Goal: Information Seeking & Learning: Learn about a topic

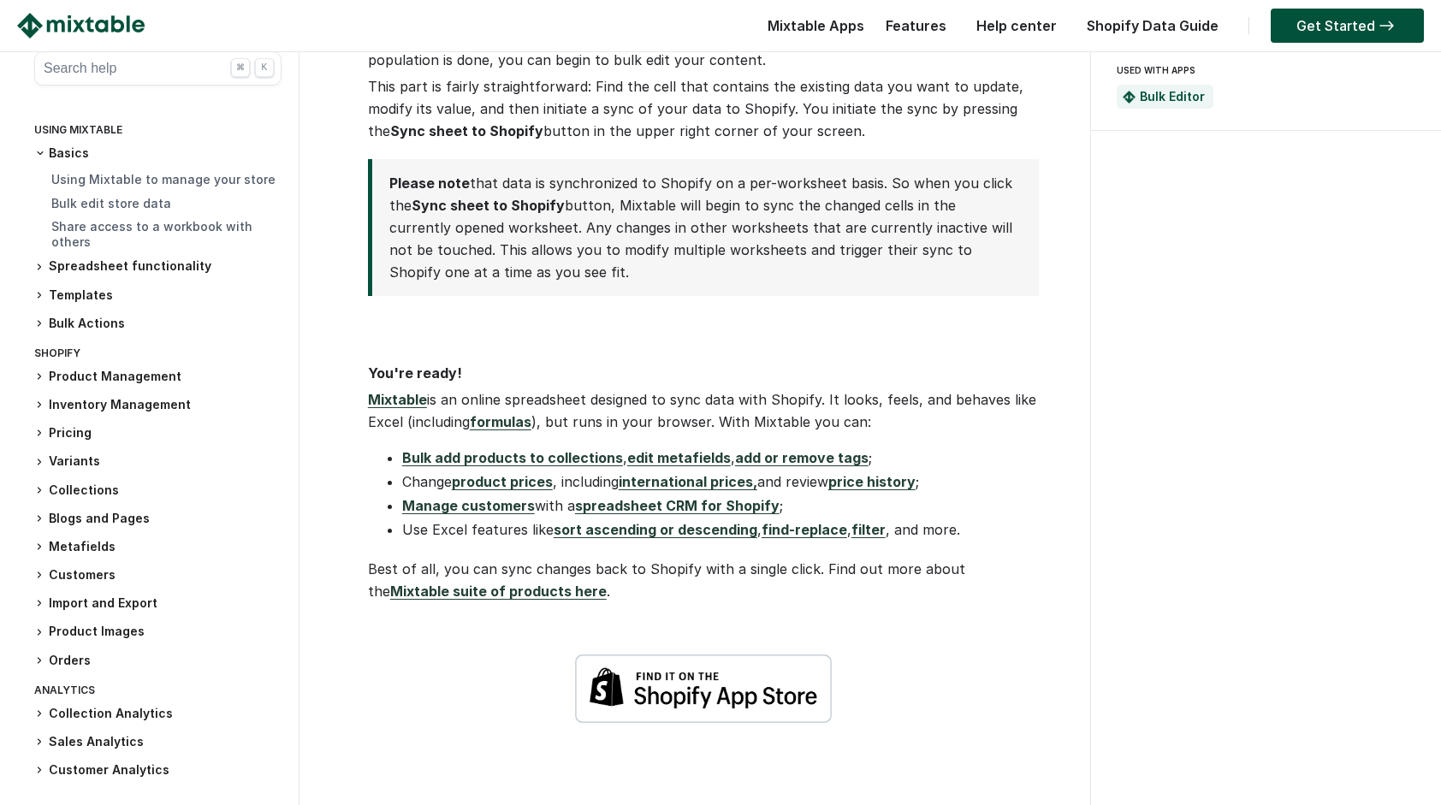
scroll to position [2482, 0]
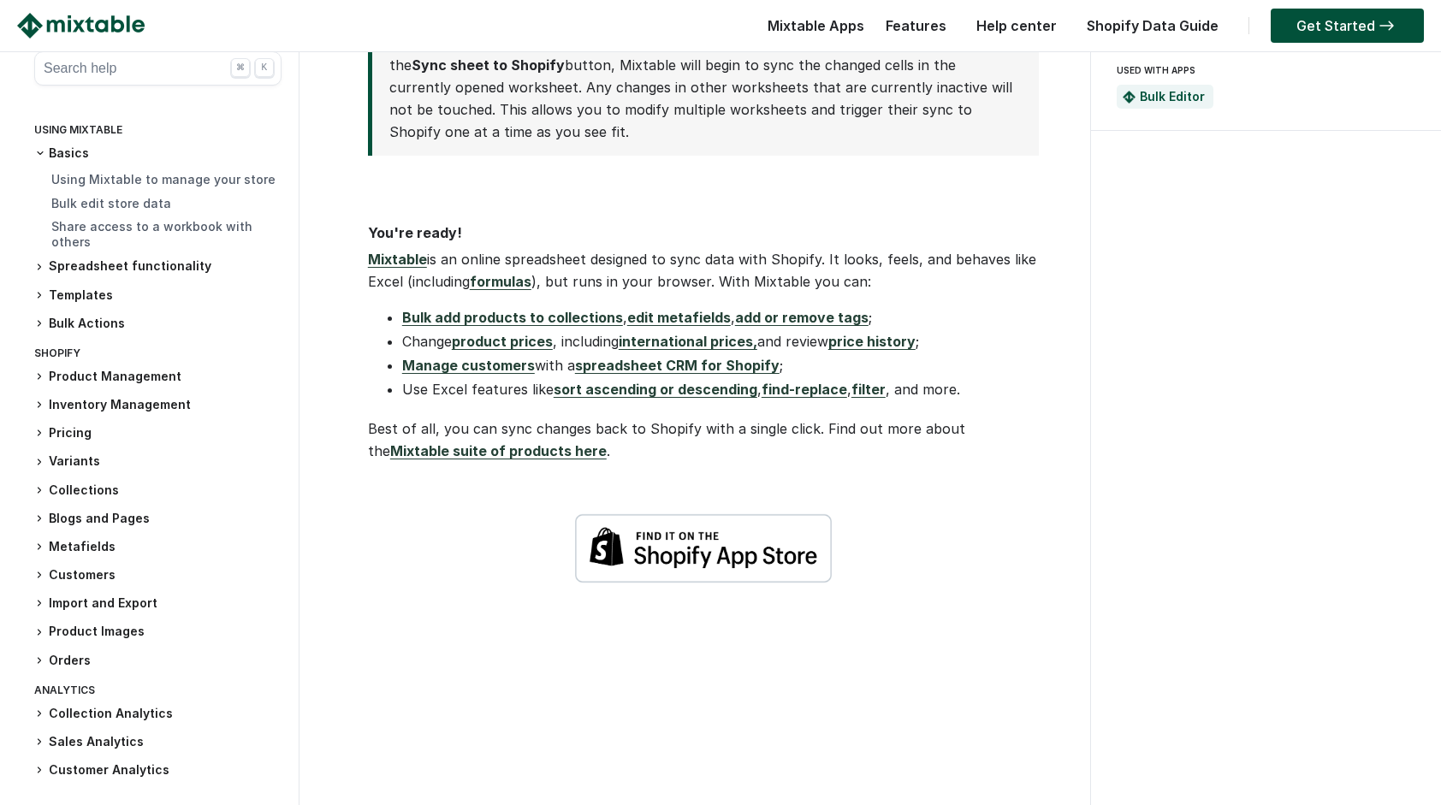
click at [607, 442] on link "Mixtable suite of products here" at bounding box center [498, 450] width 217 height 17
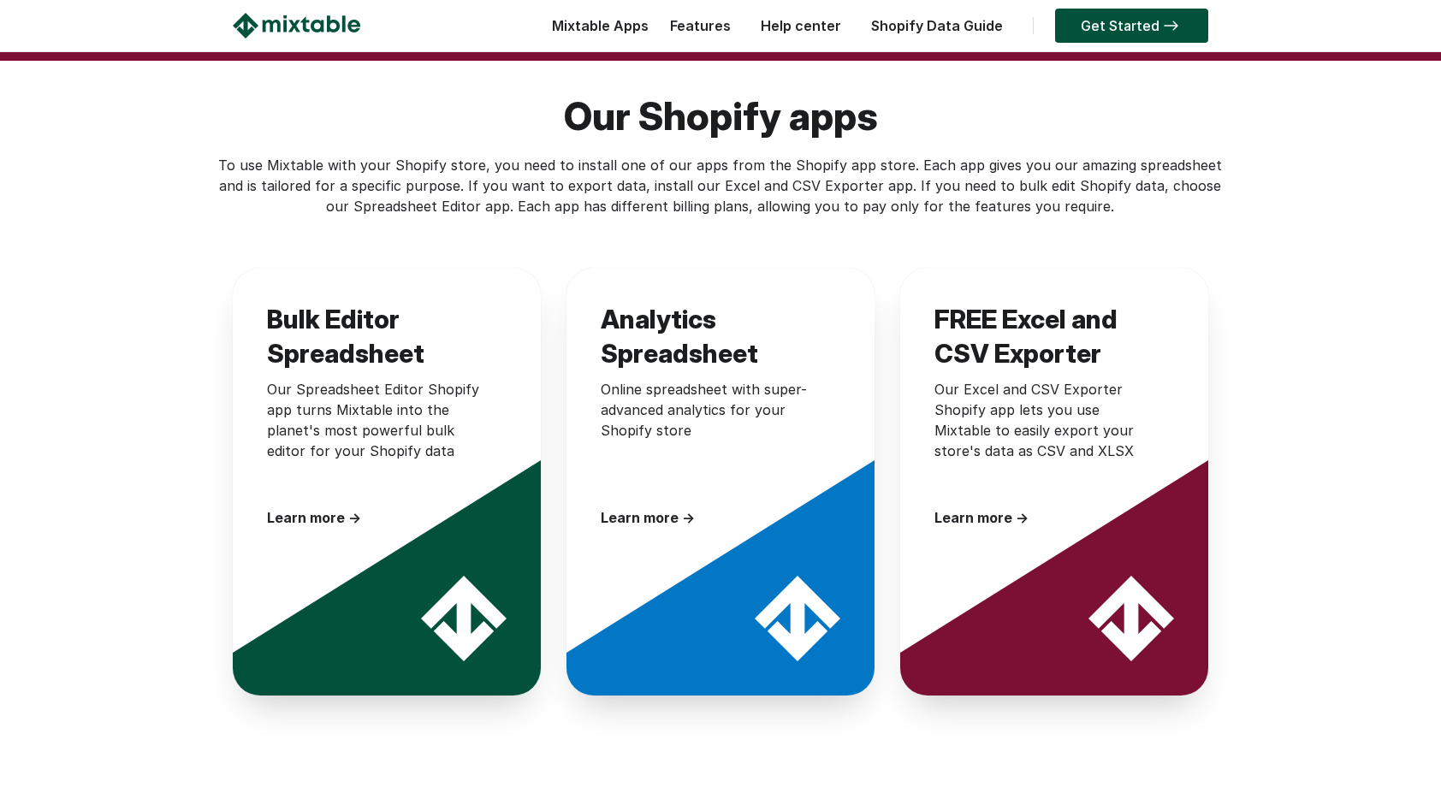
scroll to position [2491, 0]
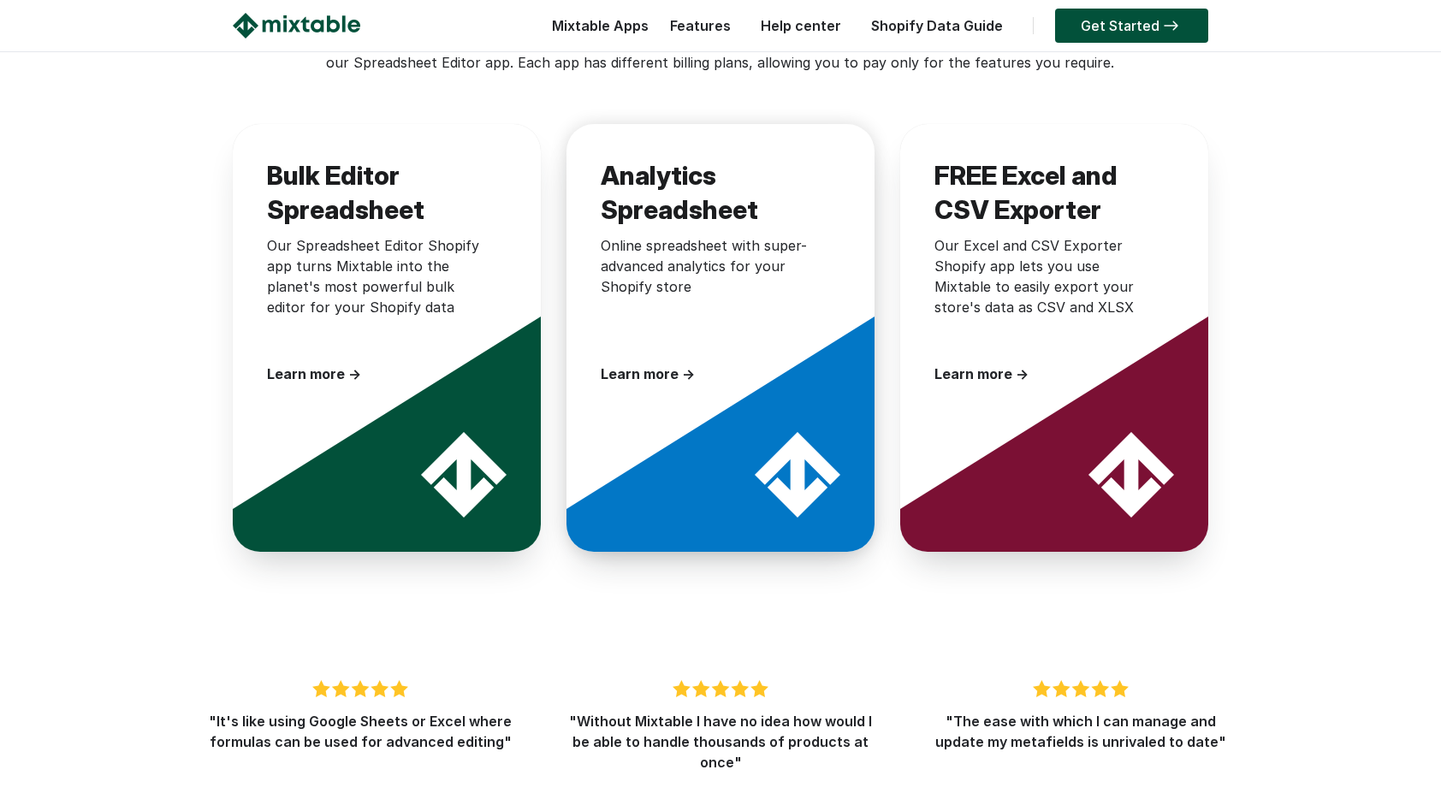
click at [629, 364] on div "Learn more →" at bounding box center [712, 374] width 222 height 21
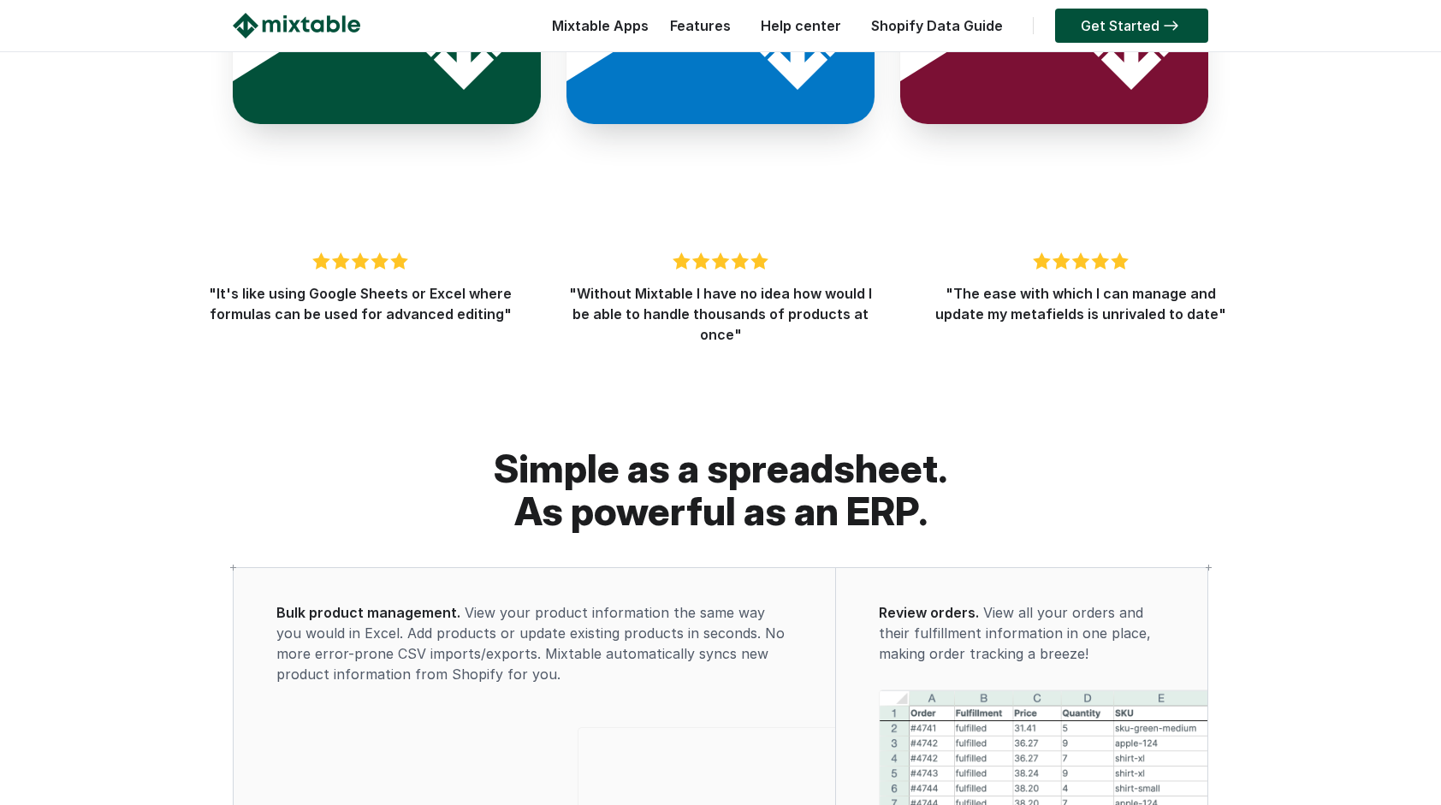
scroll to position [3176, 0]
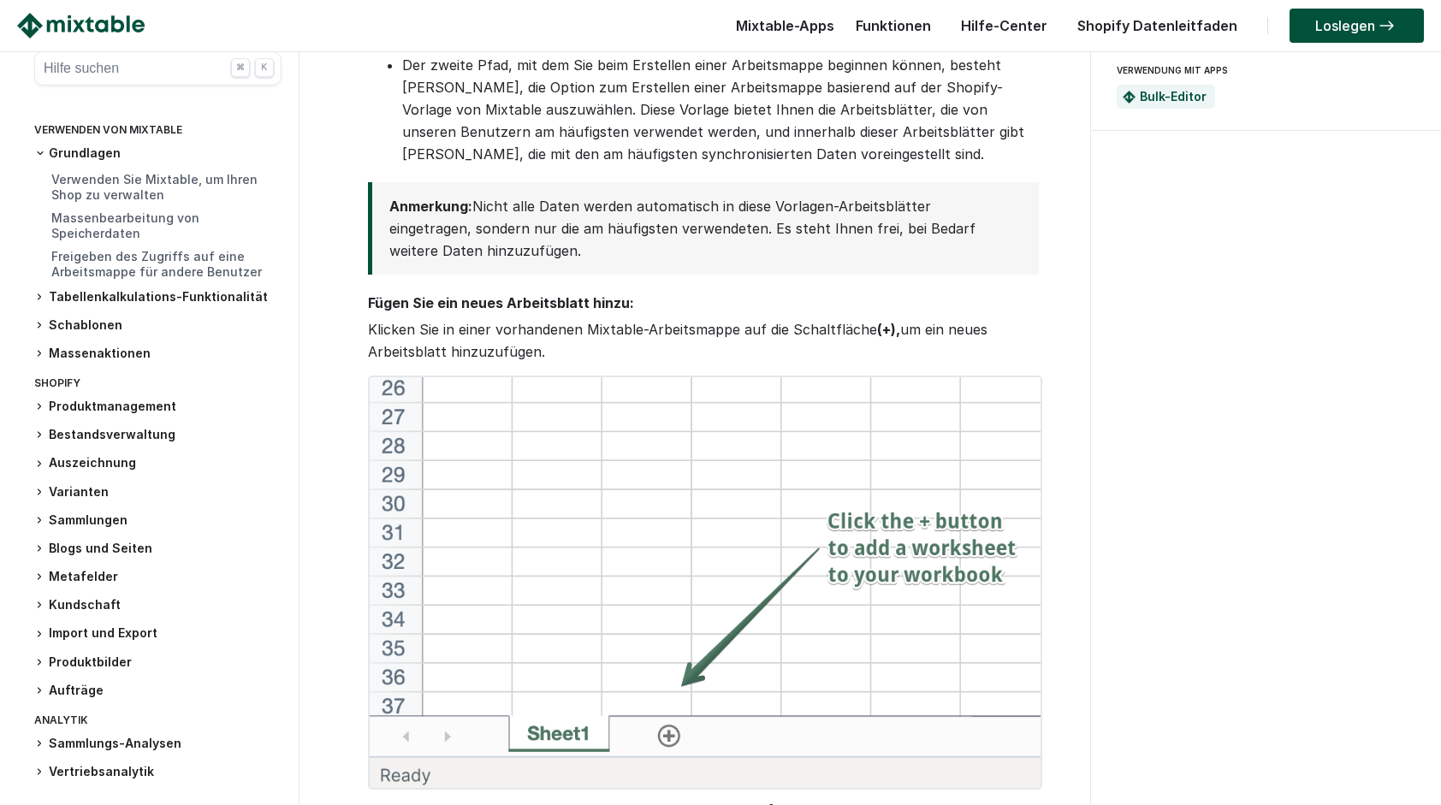
scroll to position [513, 0]
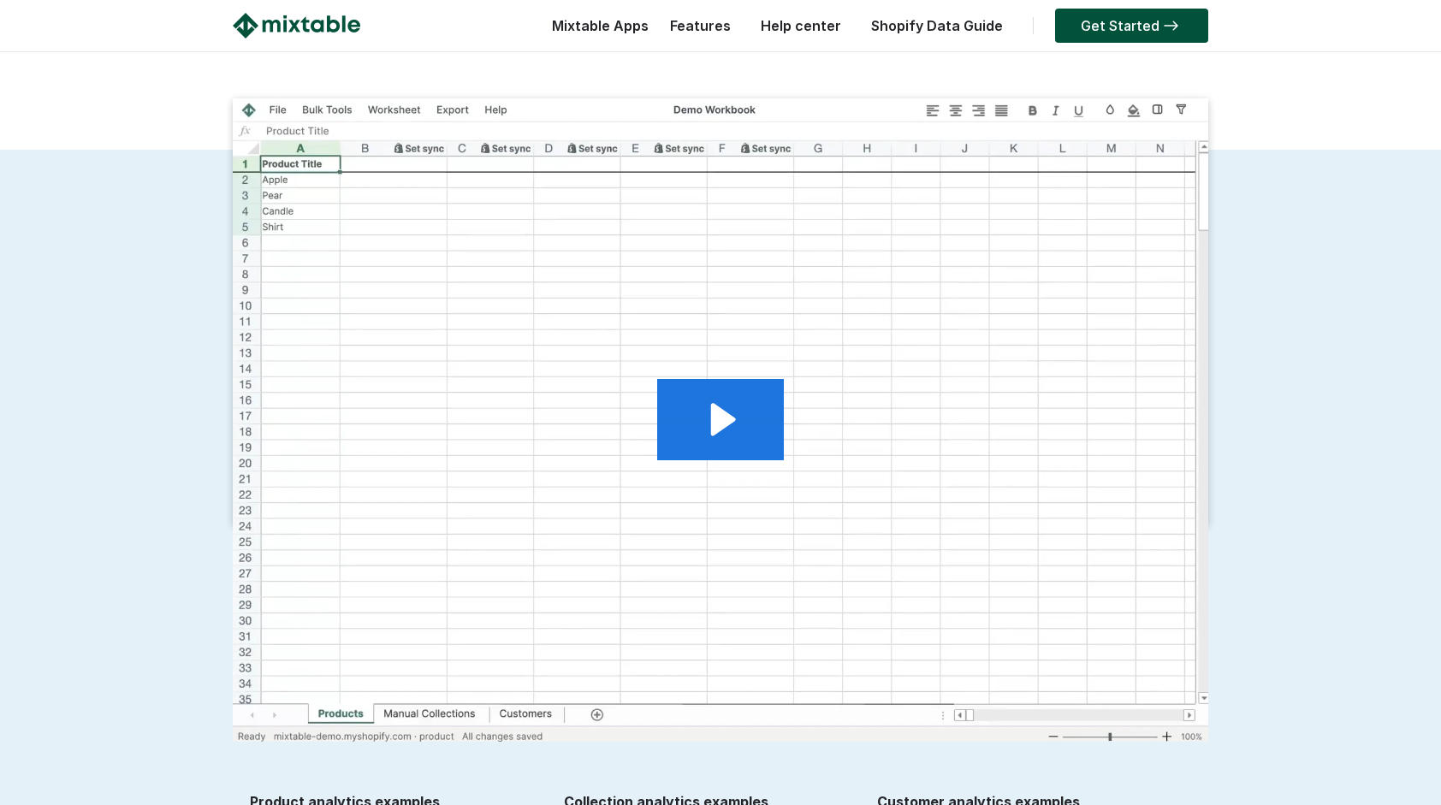
scroll to position [257, 0]
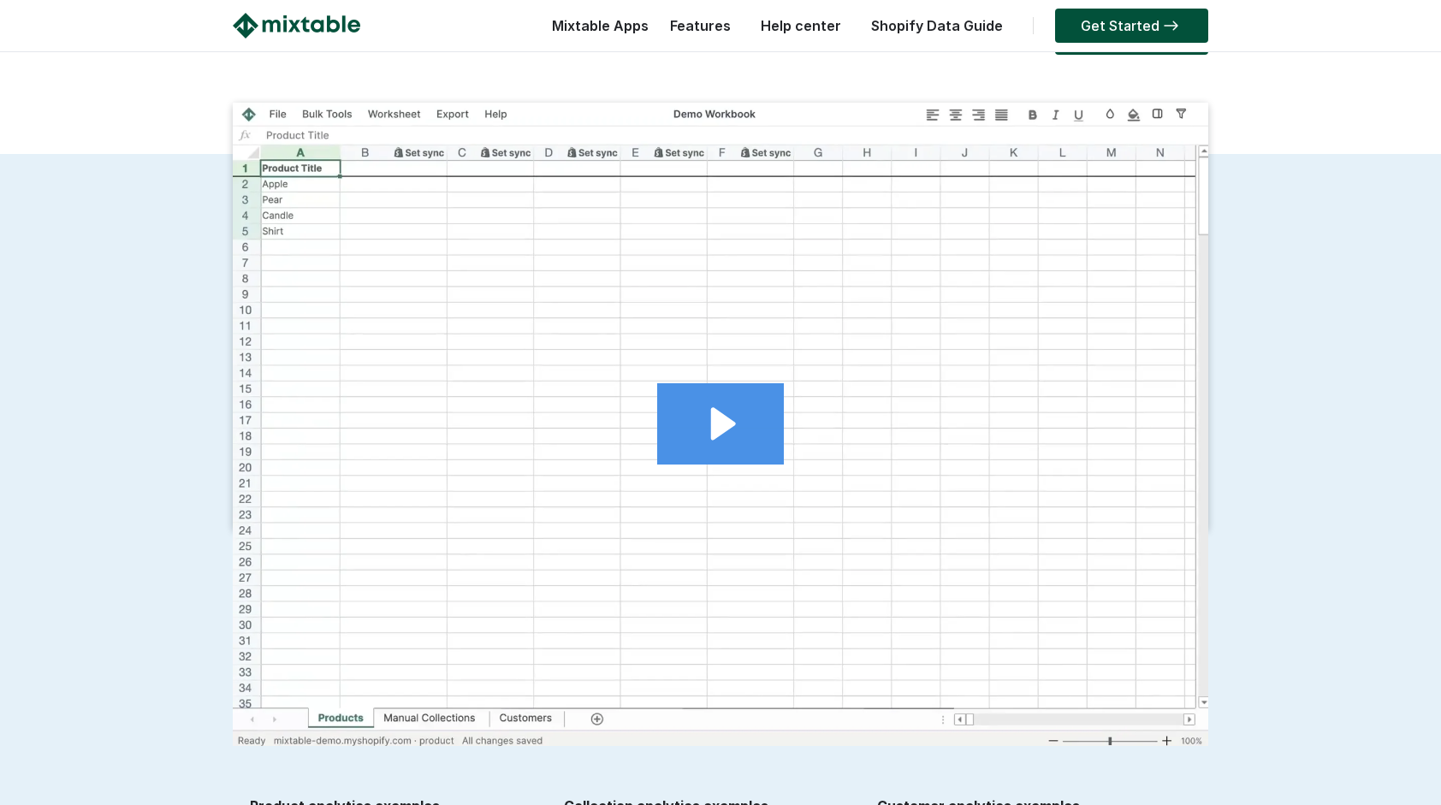
click at [729, 389] on icon "Play Video: 2024.11.06 - Analytics demo video for mixtable.com" at bounding box center [720, 423] width 127 height 81
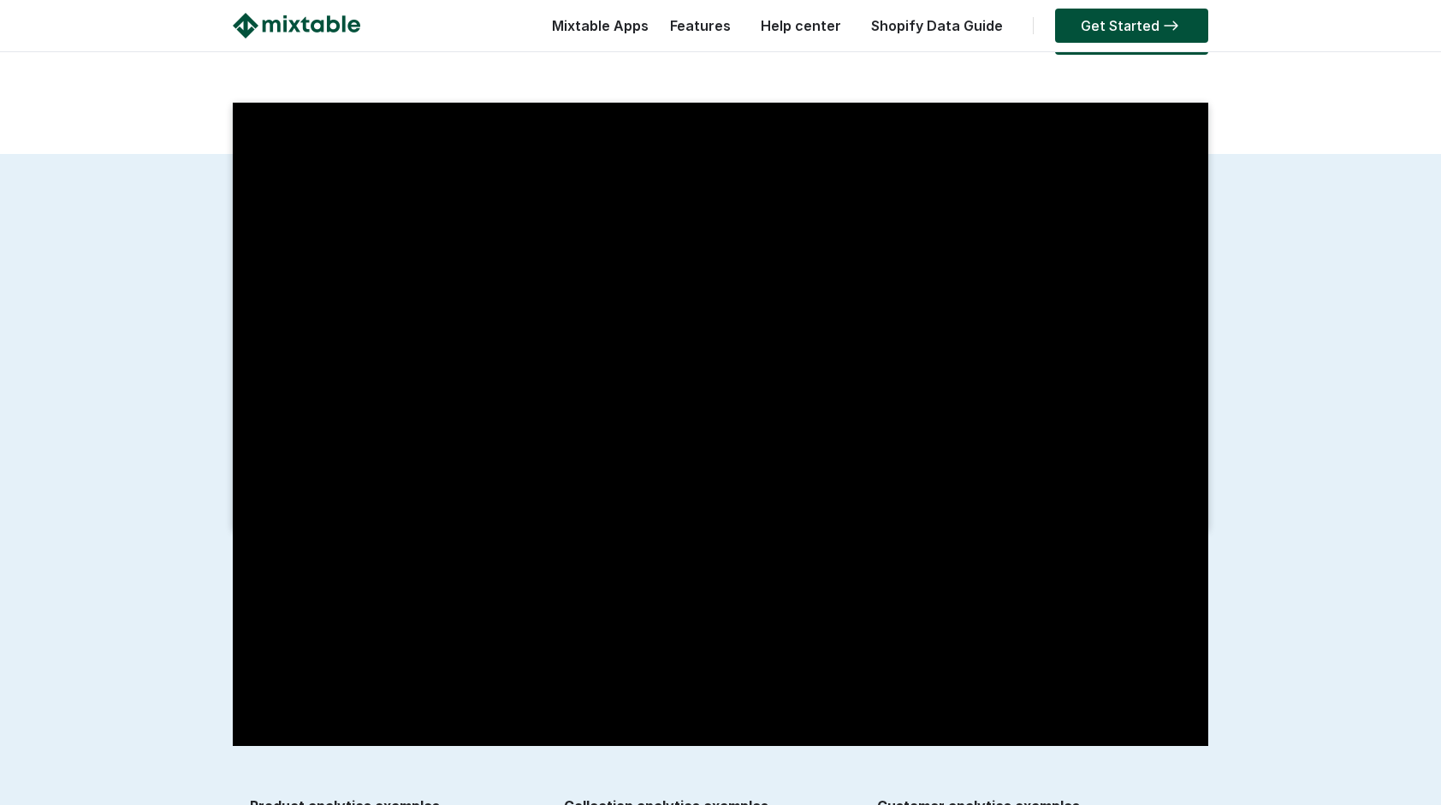
click at [1253, 195] on div "Click for sound @keyframes VOLUME_SMALL_WAVE_FLASH { 0% { opacity: 0; } 33% { o…" at bounding box center [720, 576] width 1441 height 844
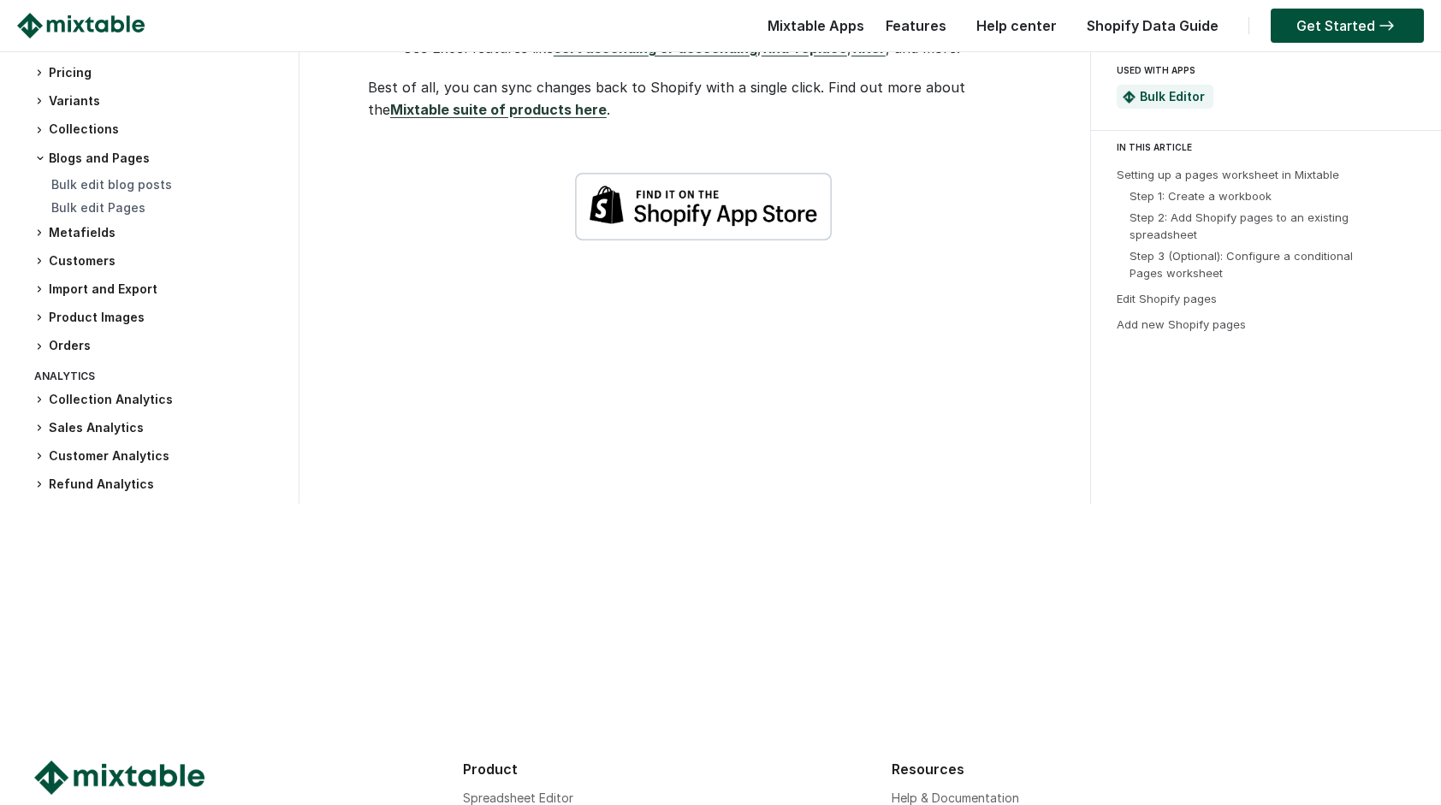
scroll to position [3337, 0]
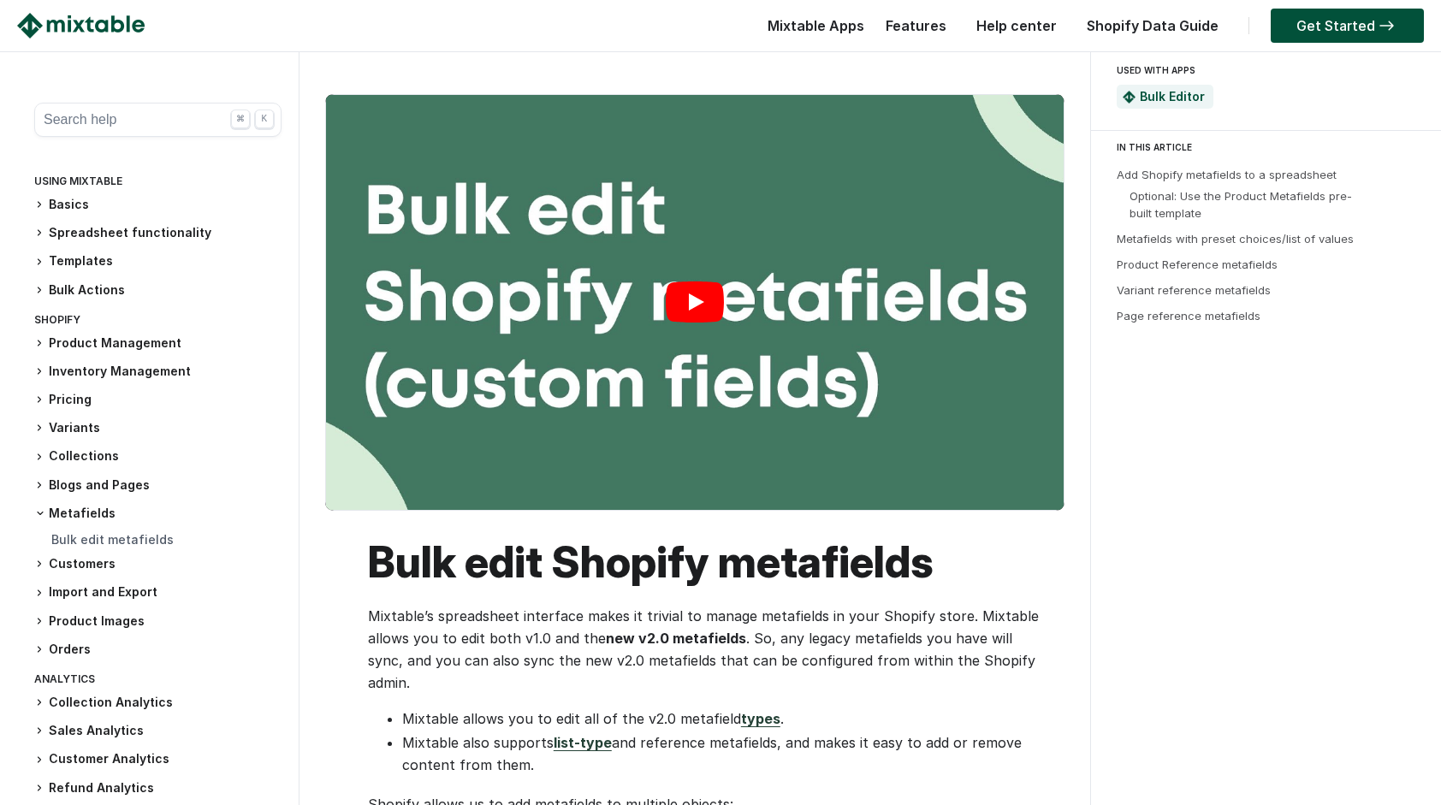
click at [708, 300] on link "Play" at bounding box center [695, 302] width 738 height 415
